Goal: Task Accomplishment & Management: Complete application form

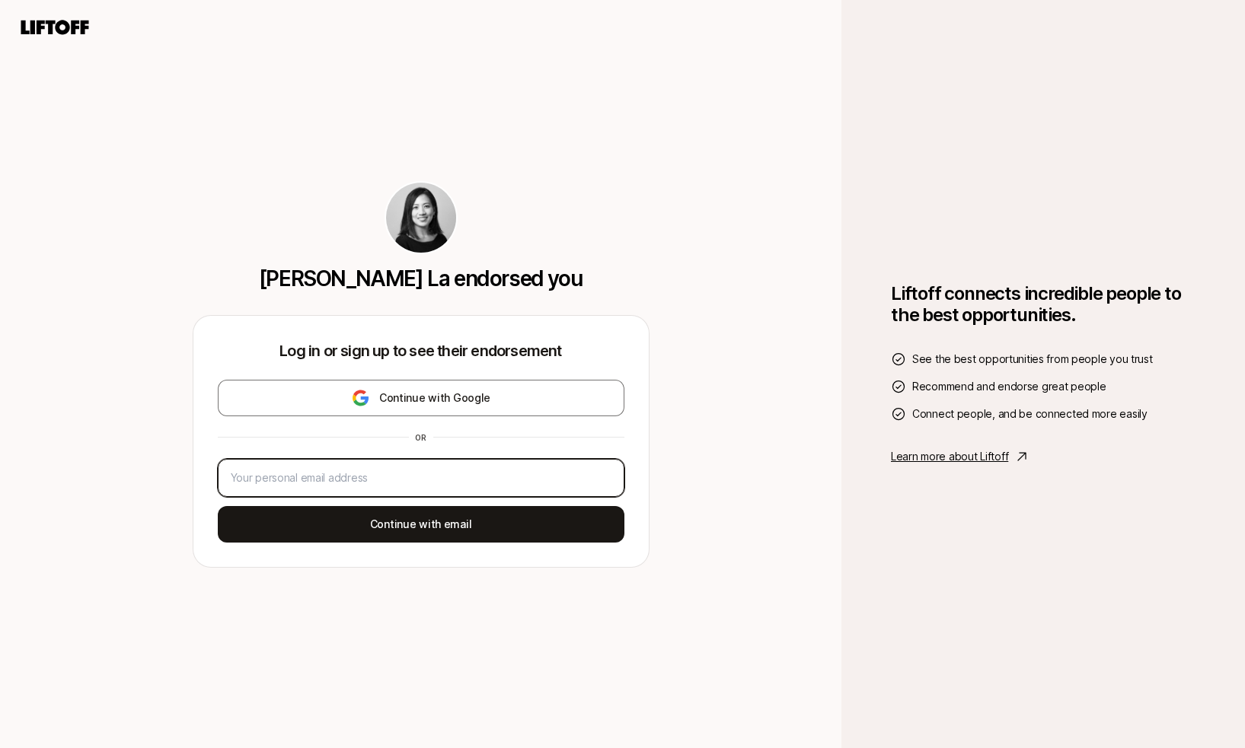
type input "[PERSON_NAME][EMAIL_ADDRESS][PERSON_NAME][DOMAIN_NAME]"
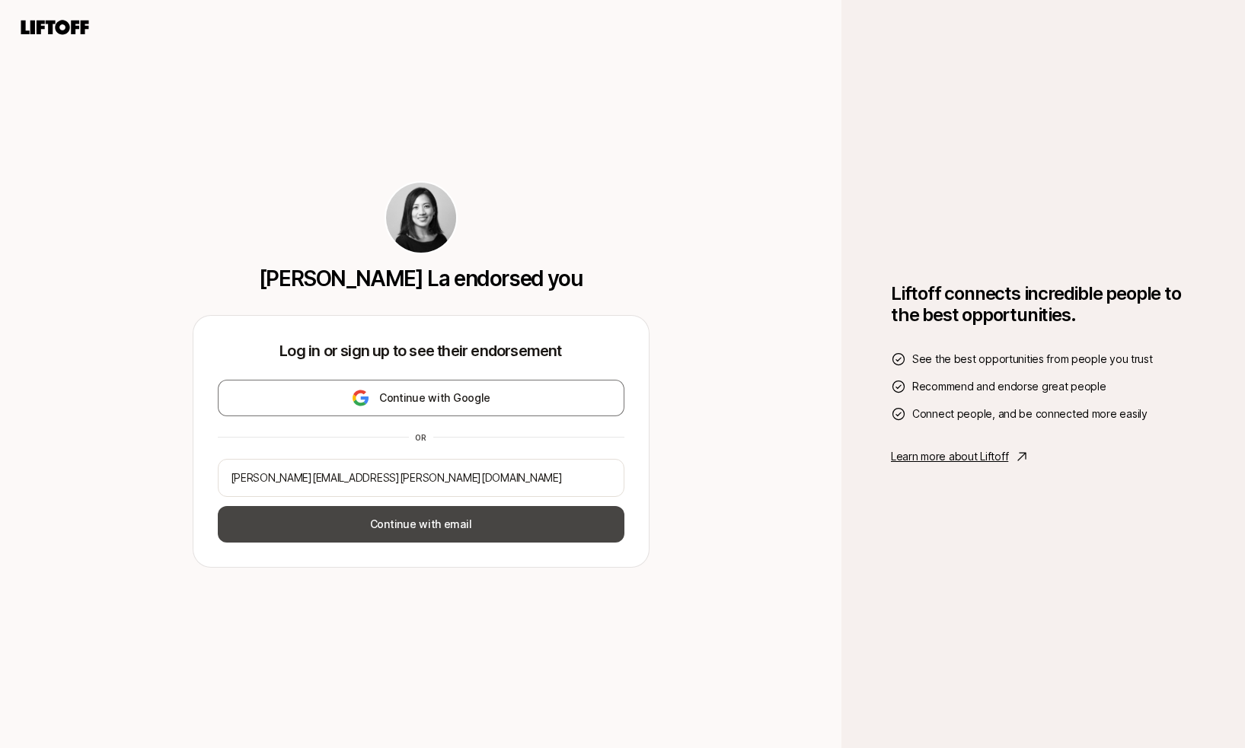
click at [387, 527] on button "Continue with email" at bounding box center [421, 524] width 406 height 37
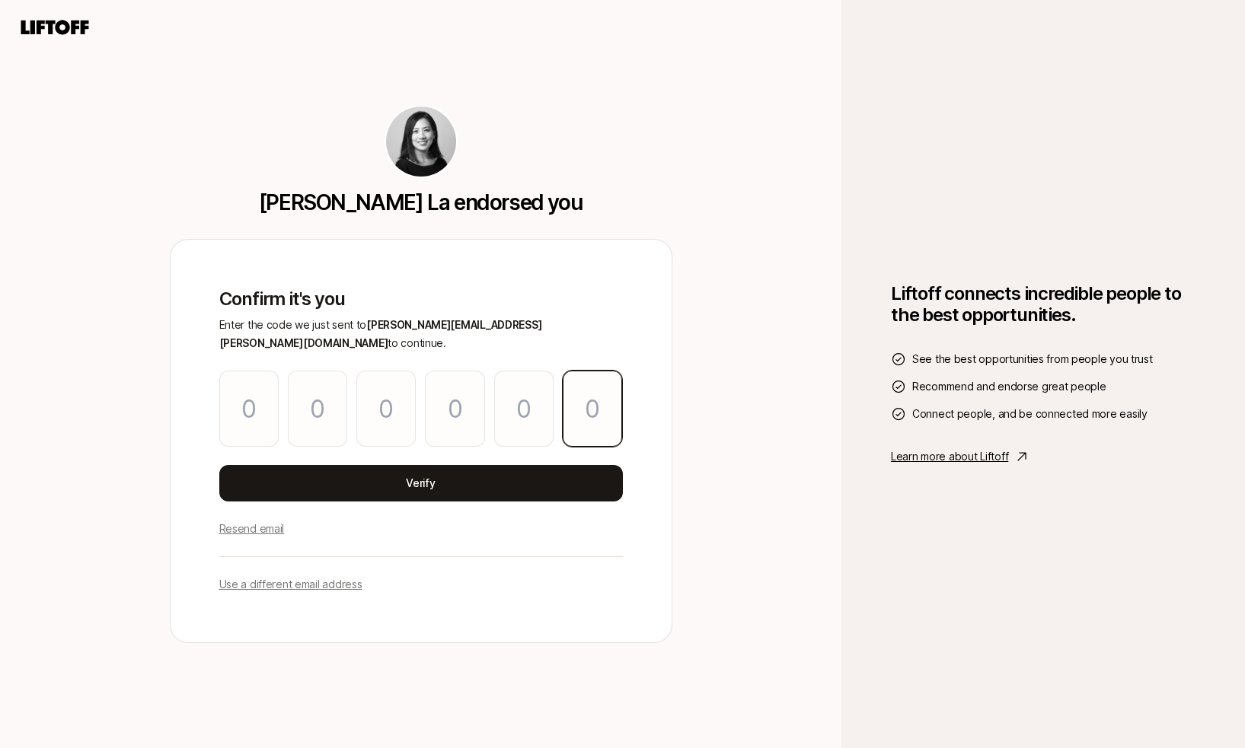
paste input "1"
type input "0"
type input "8"
type input "4"
type input "5"
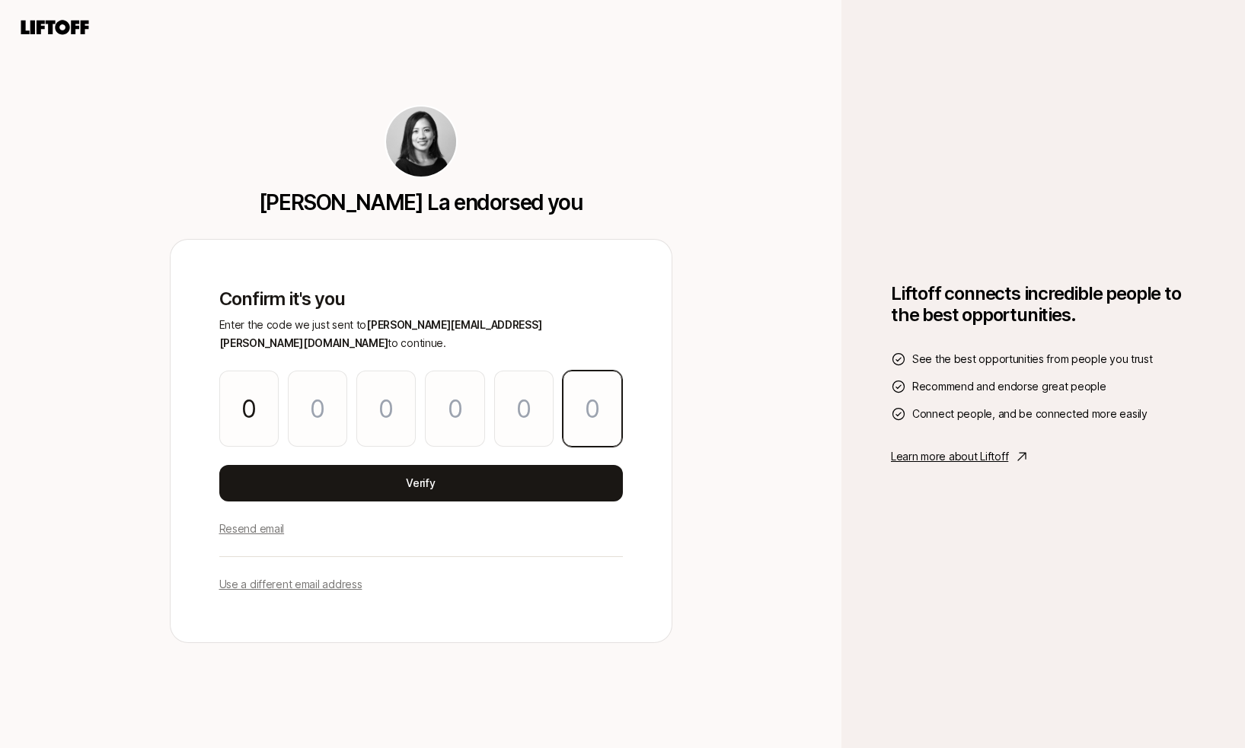
type input "3"
type input "1"
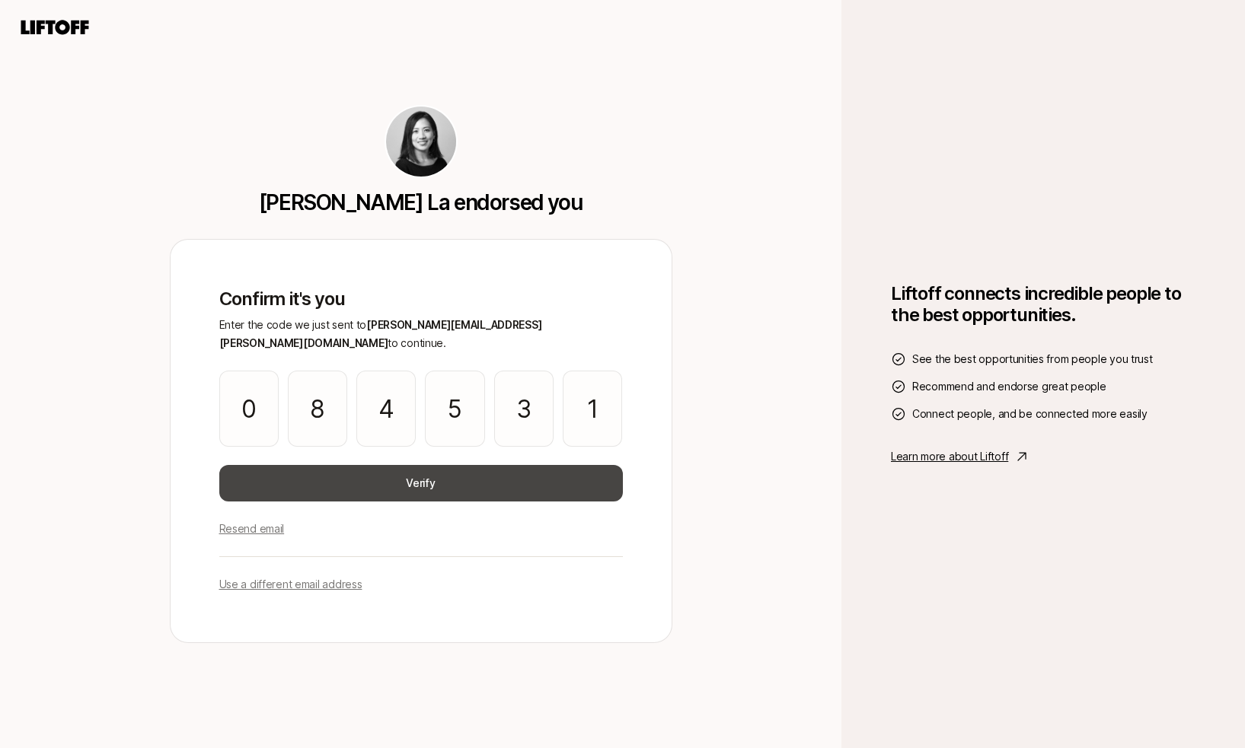
click at [419, 472] on button "Verify" at bounding box center [420, 483] width 403 height 37
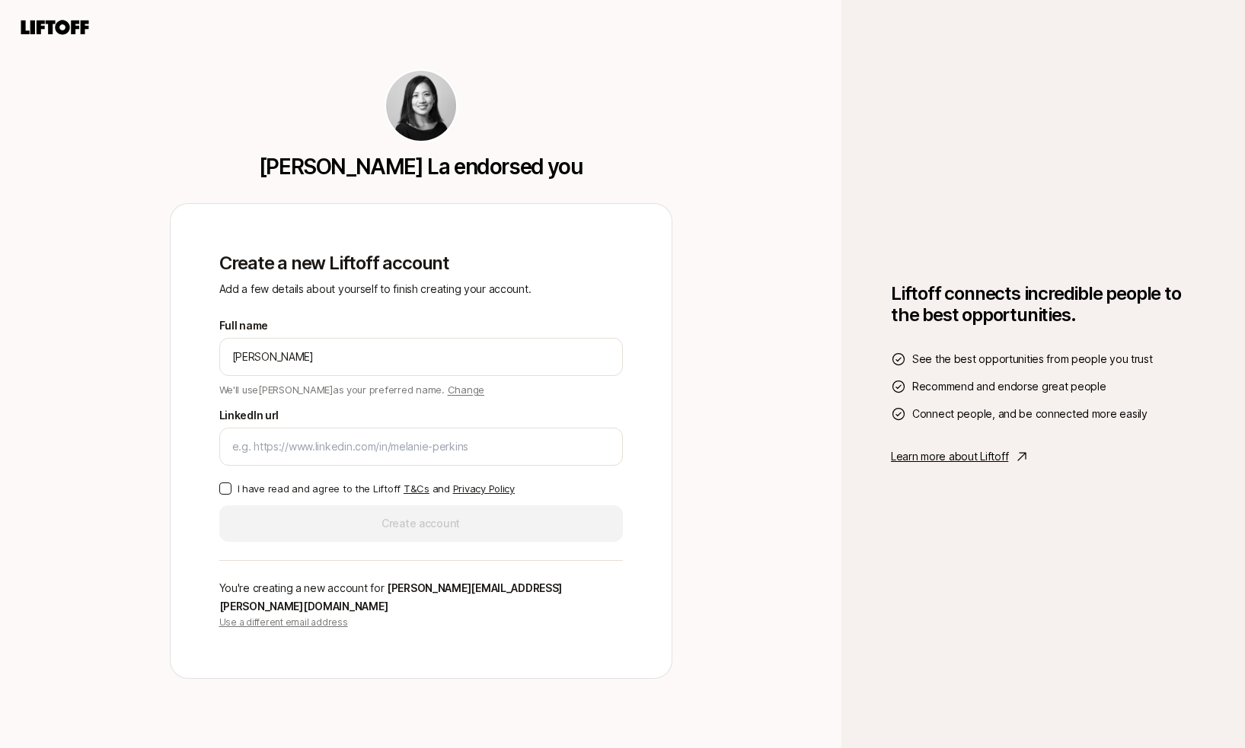
type input "[PERSON_NAME]"
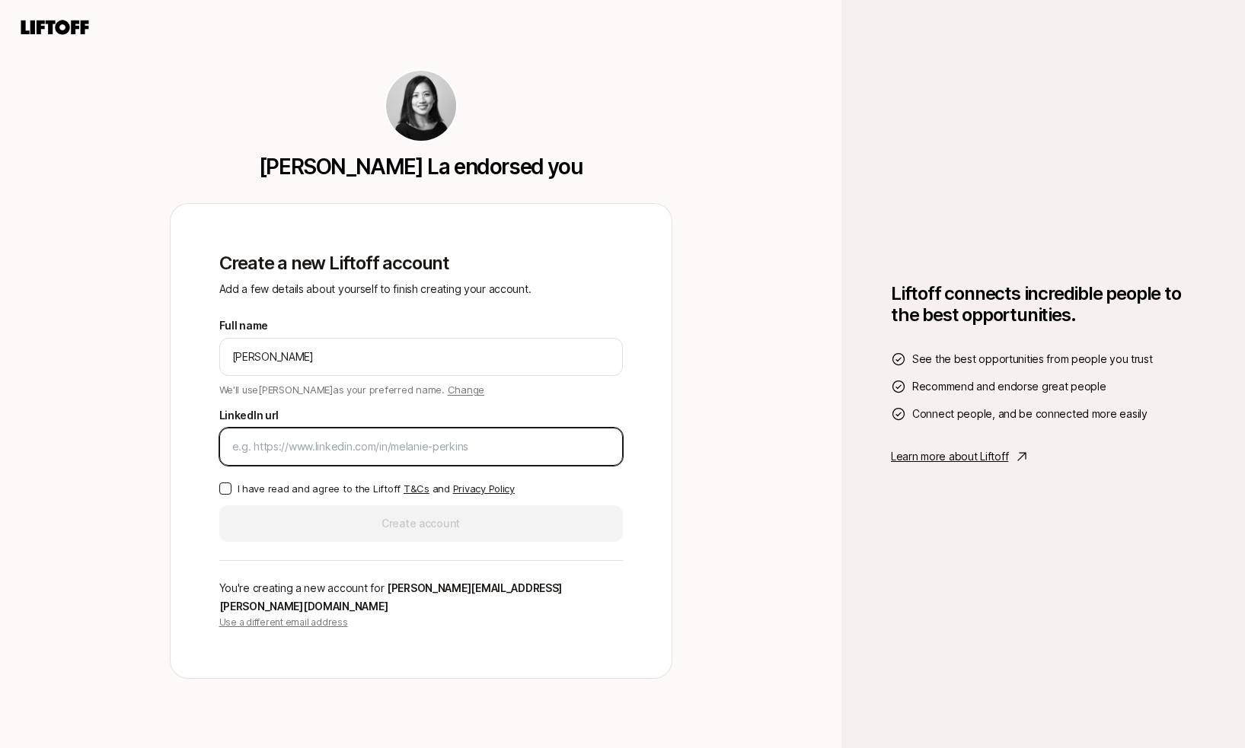
paste input "[URL][DOMAIN_NAME]"
type input "[URL][DOMAIN_NAME]"
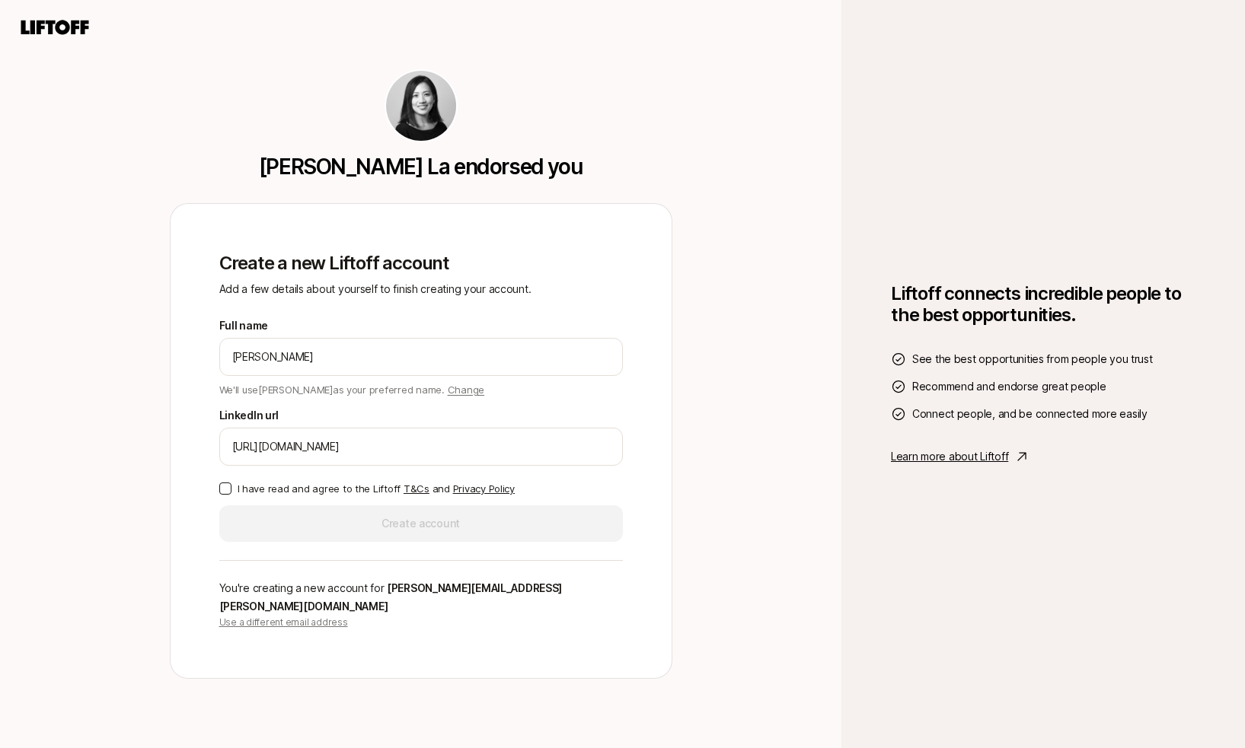
click at [223, 495] on button "I have read and agree to the Liftoff T&Cs and Privacy Policy" at bounding box center [225, 489] width 12 height 12
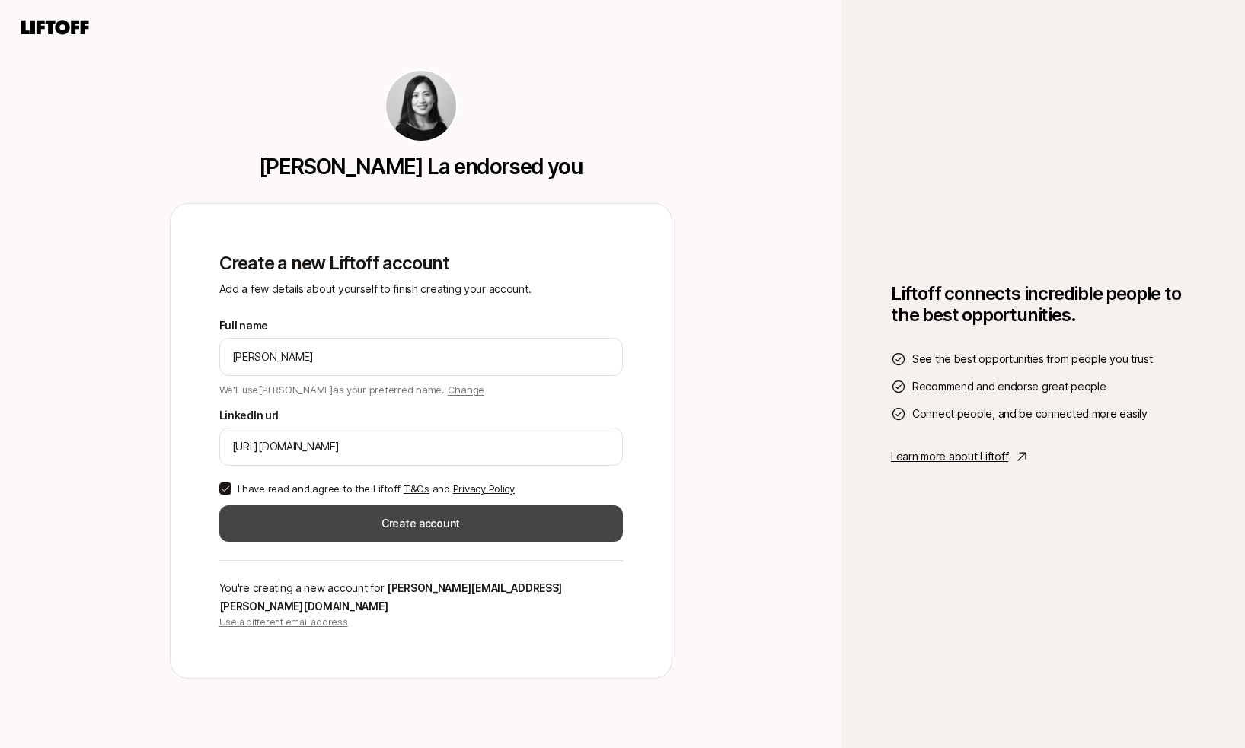
click at [373, 531] on button "Create account" at bounding box center [420, 523] width 403 height 37
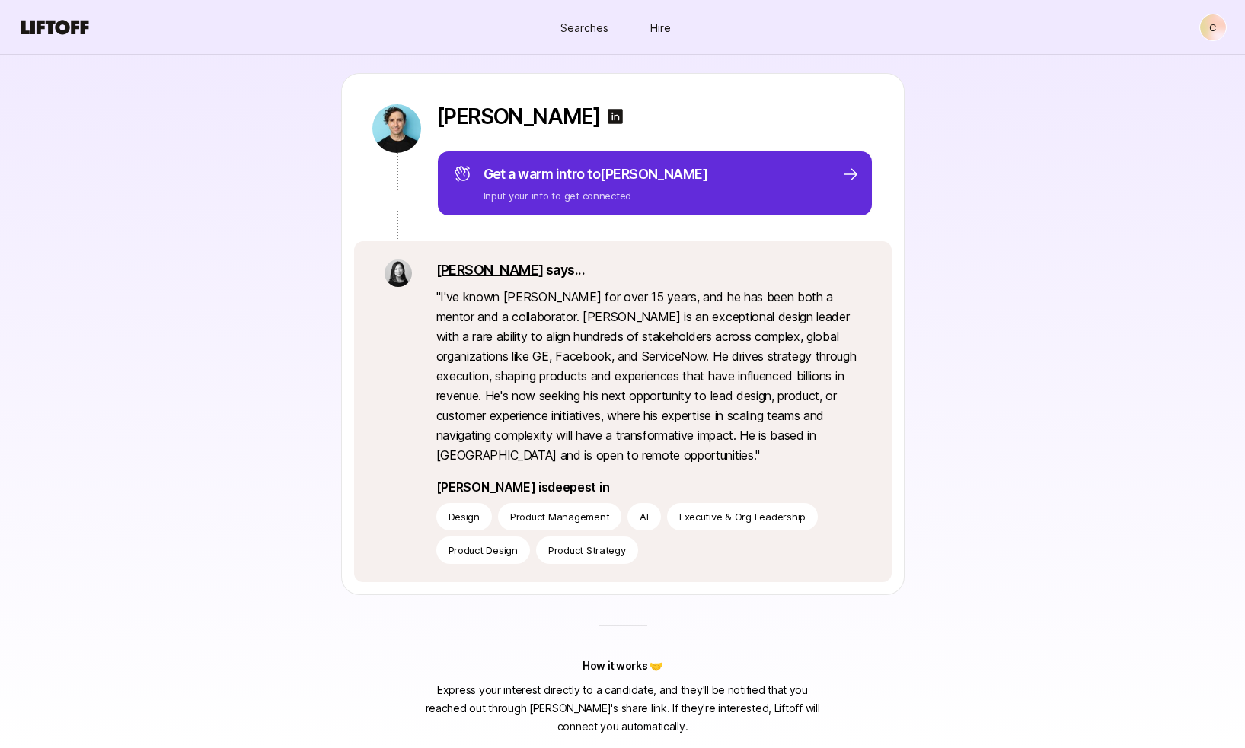
scroll to position [180, 0]
click at [582, 22] on span "Searches" at bounding box center [584, 27] width 48 height 16
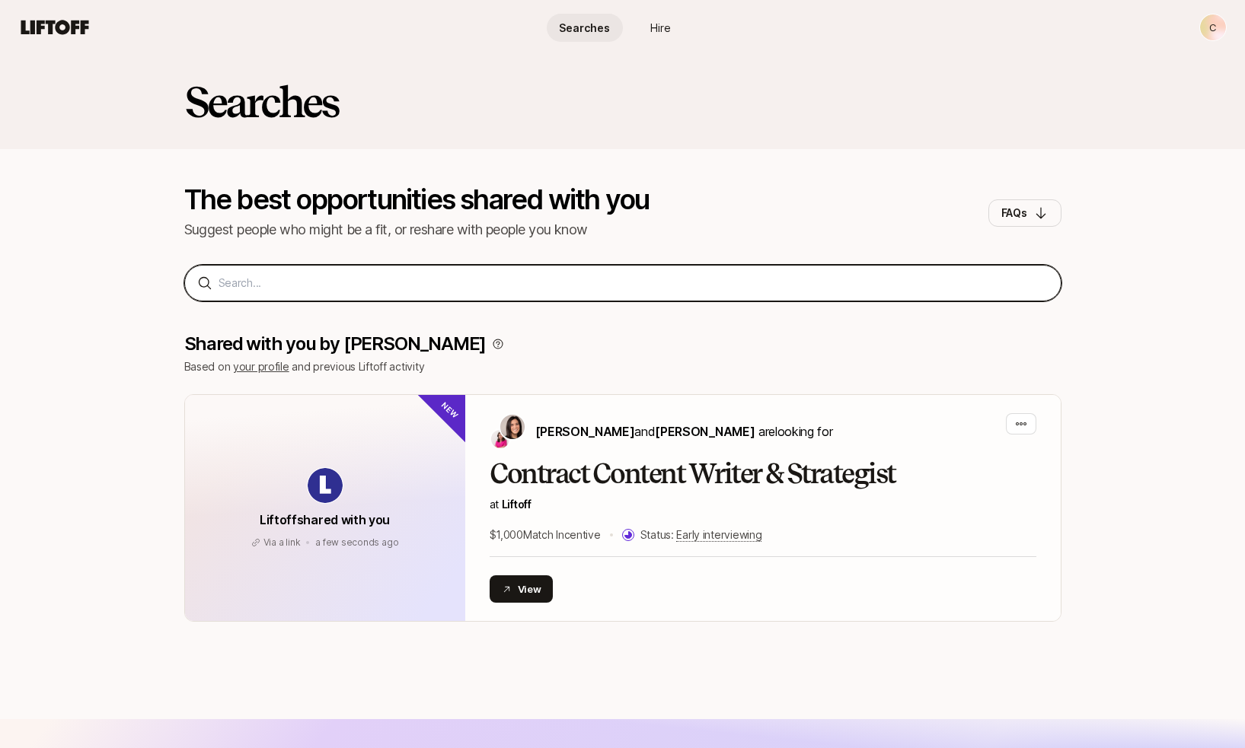
click at [397, 288] on input at bounding box center [633, 283] width 830 height 18
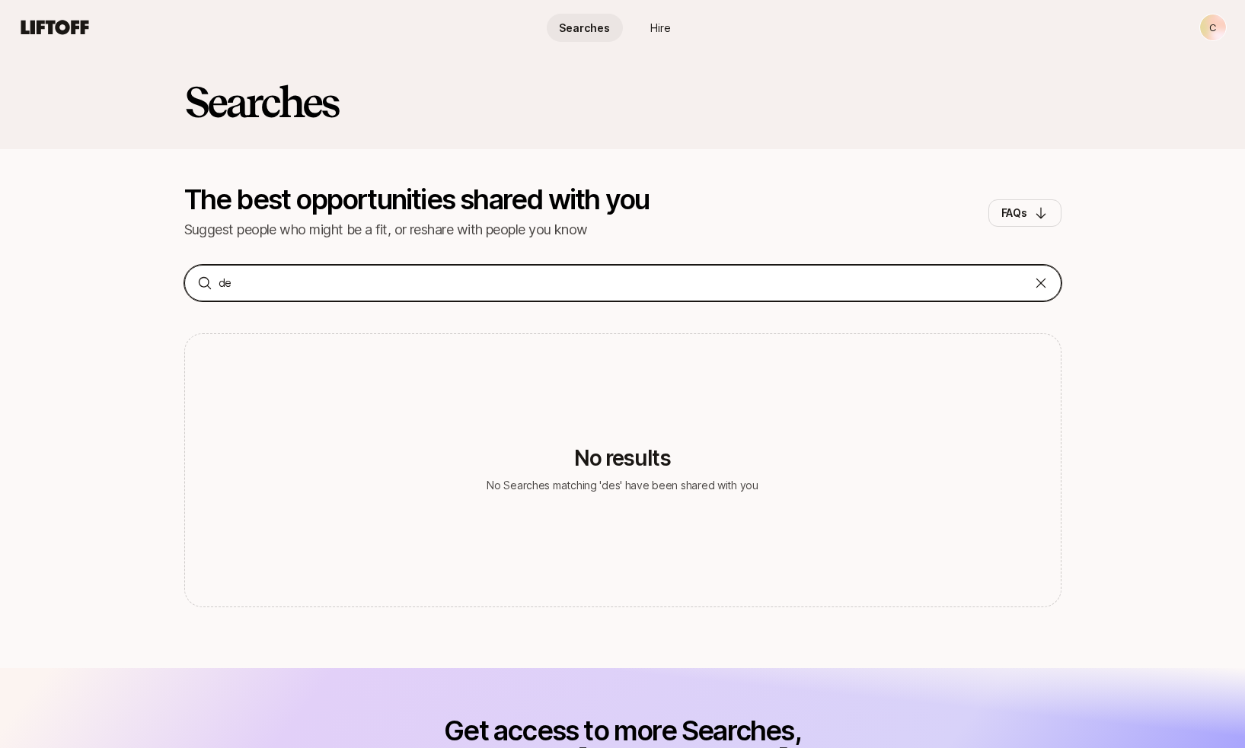
type input "d"
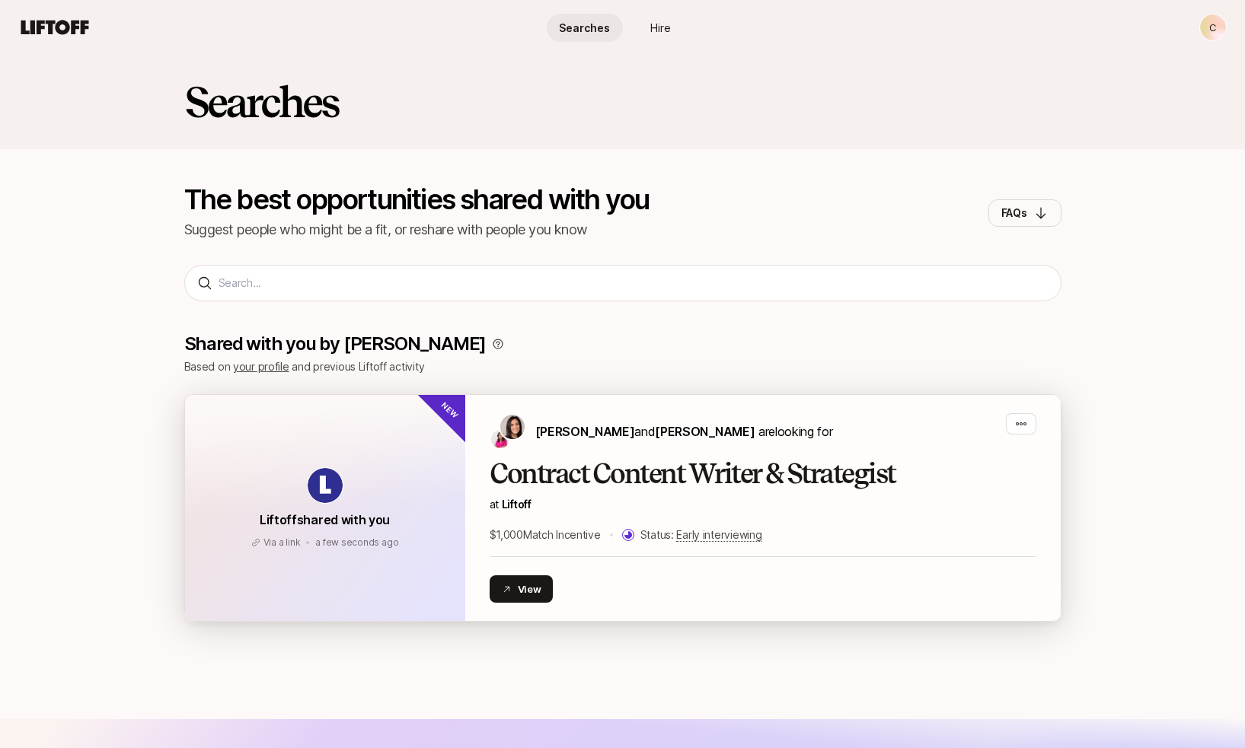
click at [632, 479] on h2 "Contract Content Writer & Strategist" at bounding box center [762, 474] width 547 height 30
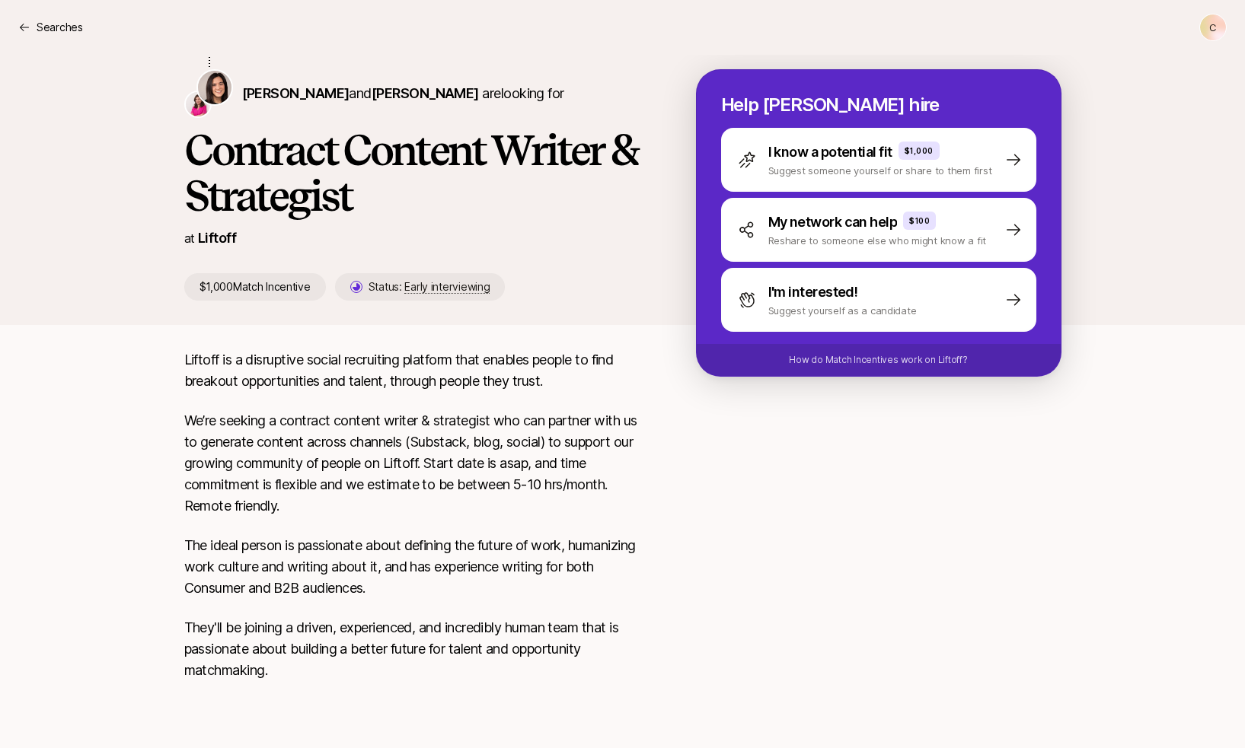
scroll to position [151, 0]
